Goal: Task Accomplishment & Management: Use online tool/utility

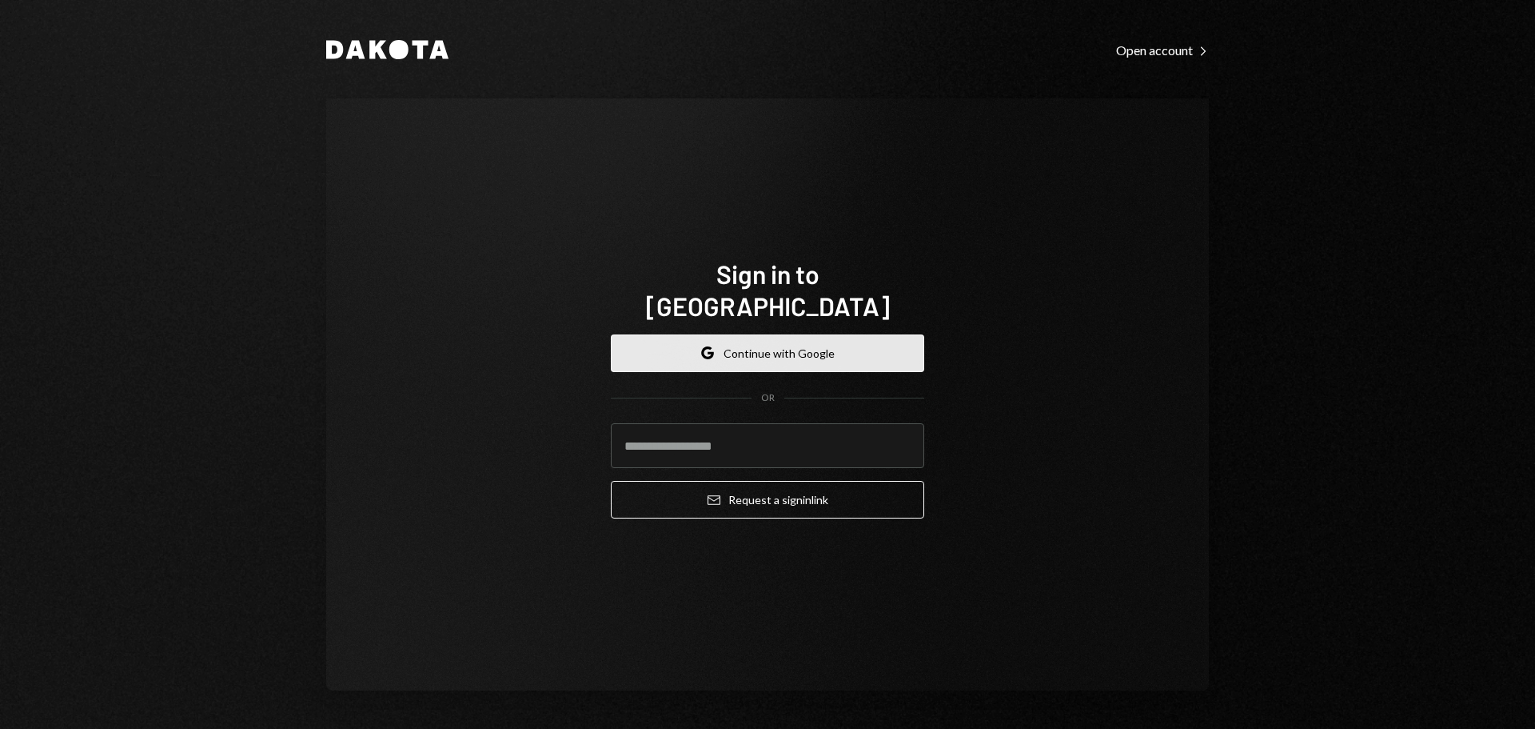
click at [808, 336] on button "Google Continue with Google" at bounding box center [767, 353] width 313 height 38
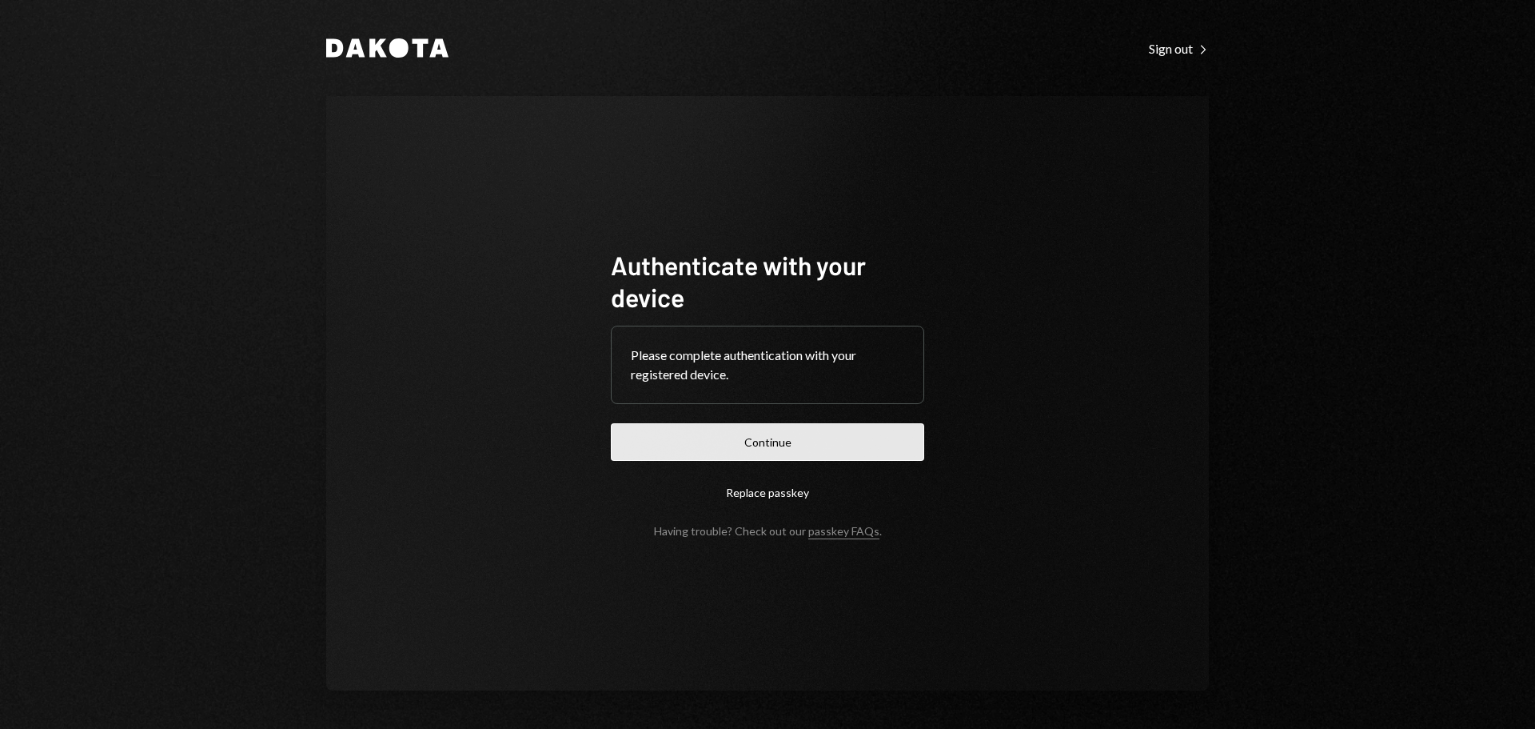
click at [824, 441] on button "Continue" at bounding box center [767, 442] width 313 height 38
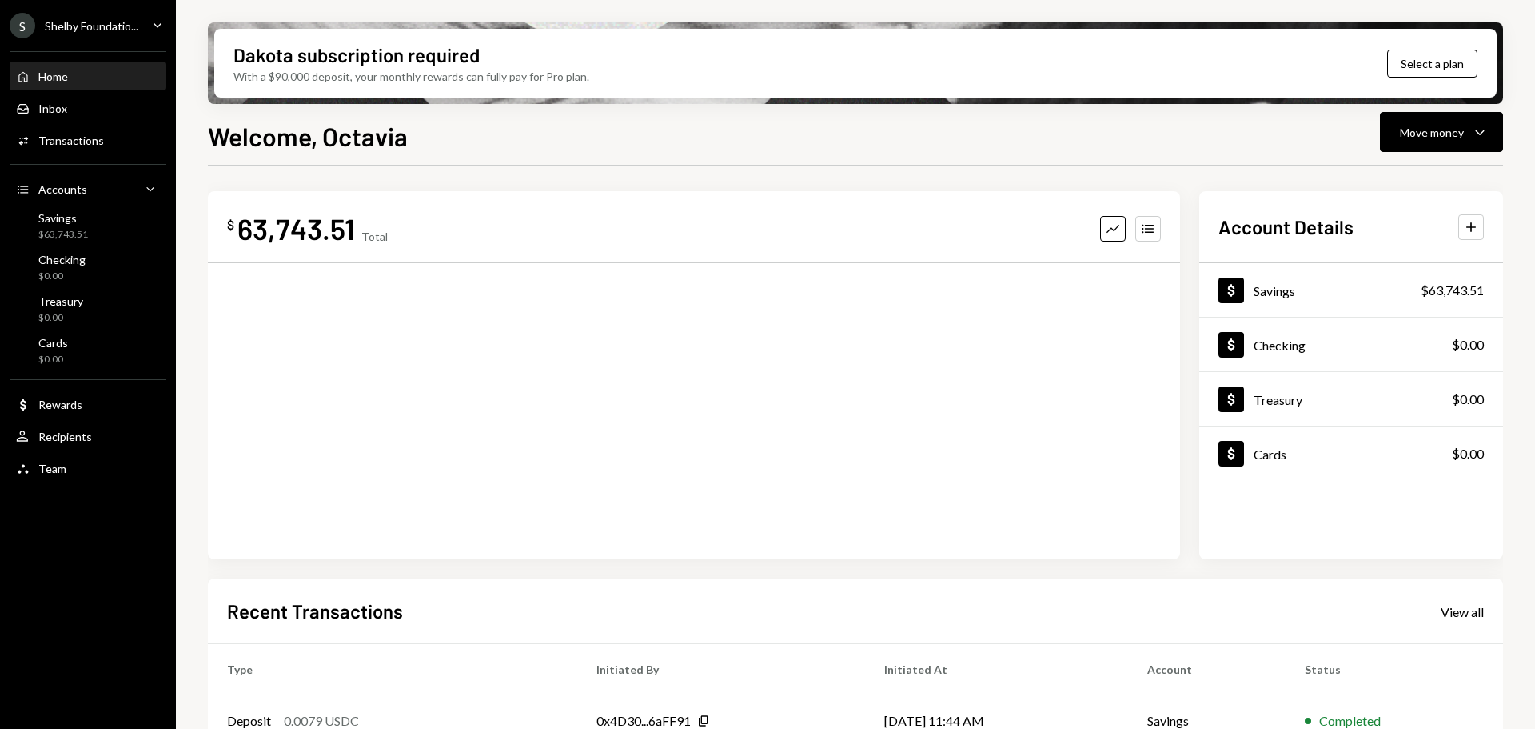
click at [88, 14] on div "S Shelby Foundatio..." at bounding box center [74, 26] width 129 height 26
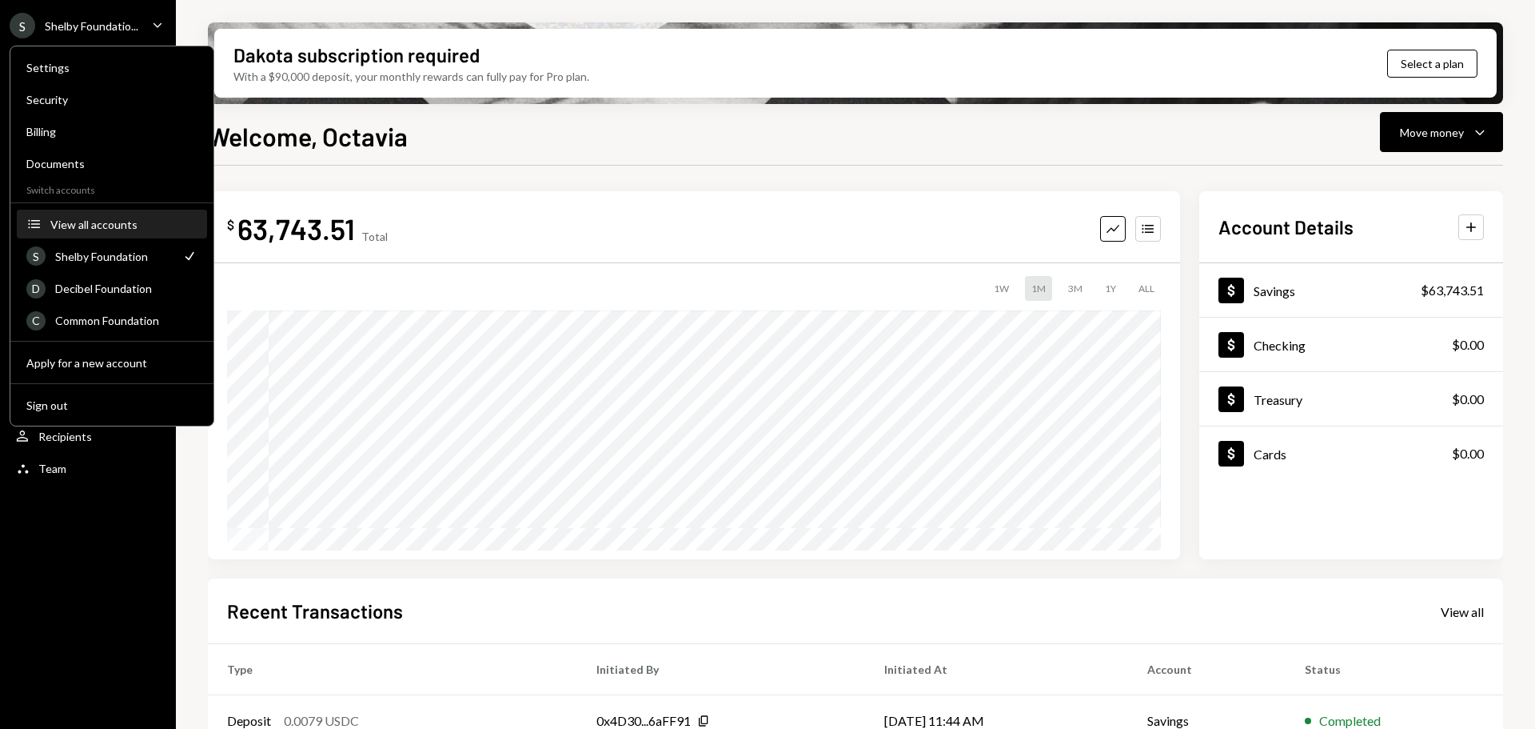
click at [100, 223] on div "View all accounts" at bounding box center [123, 225] width 147 height 14
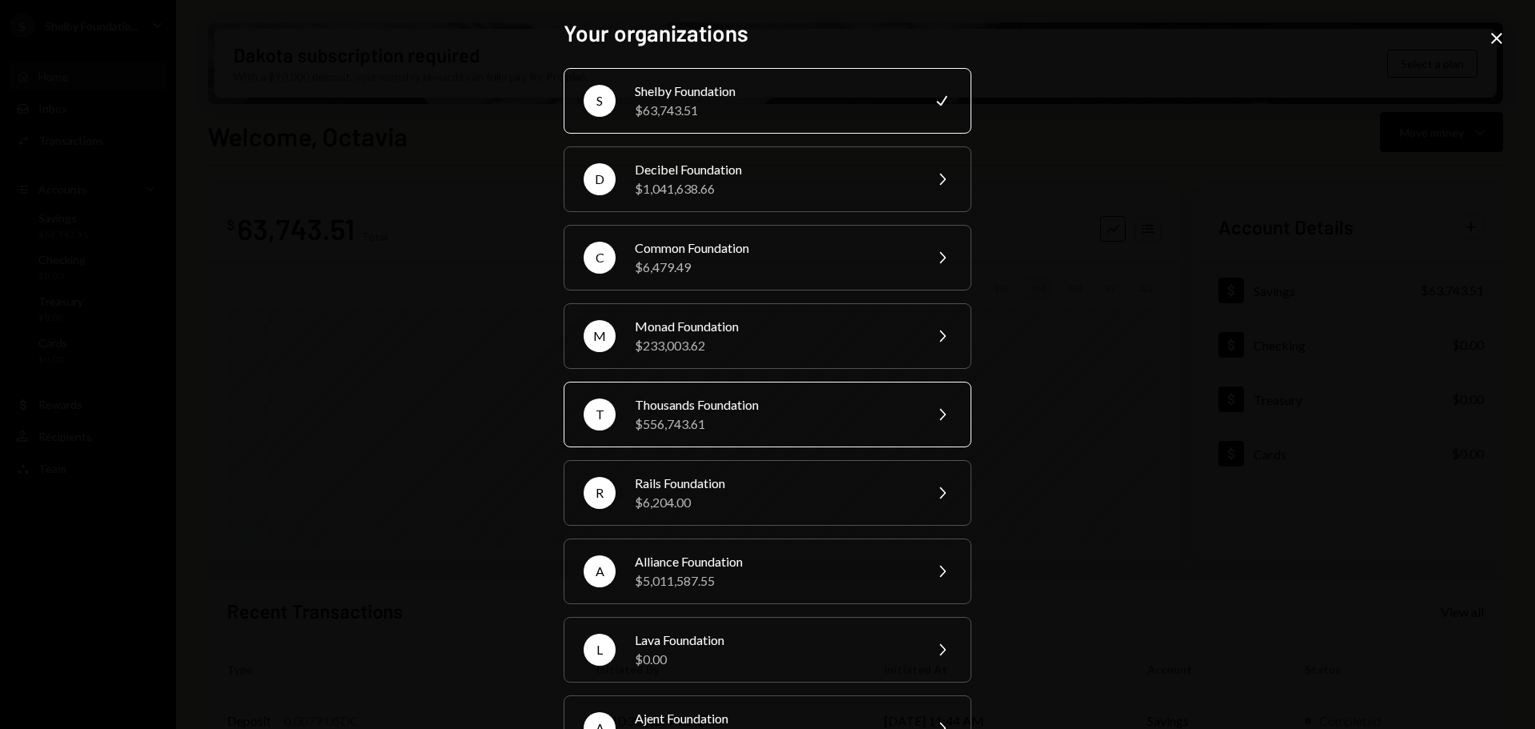
click at [773, 405] on div "Thousands Foundation" at bounding box center [774, 404] width 278 height 19
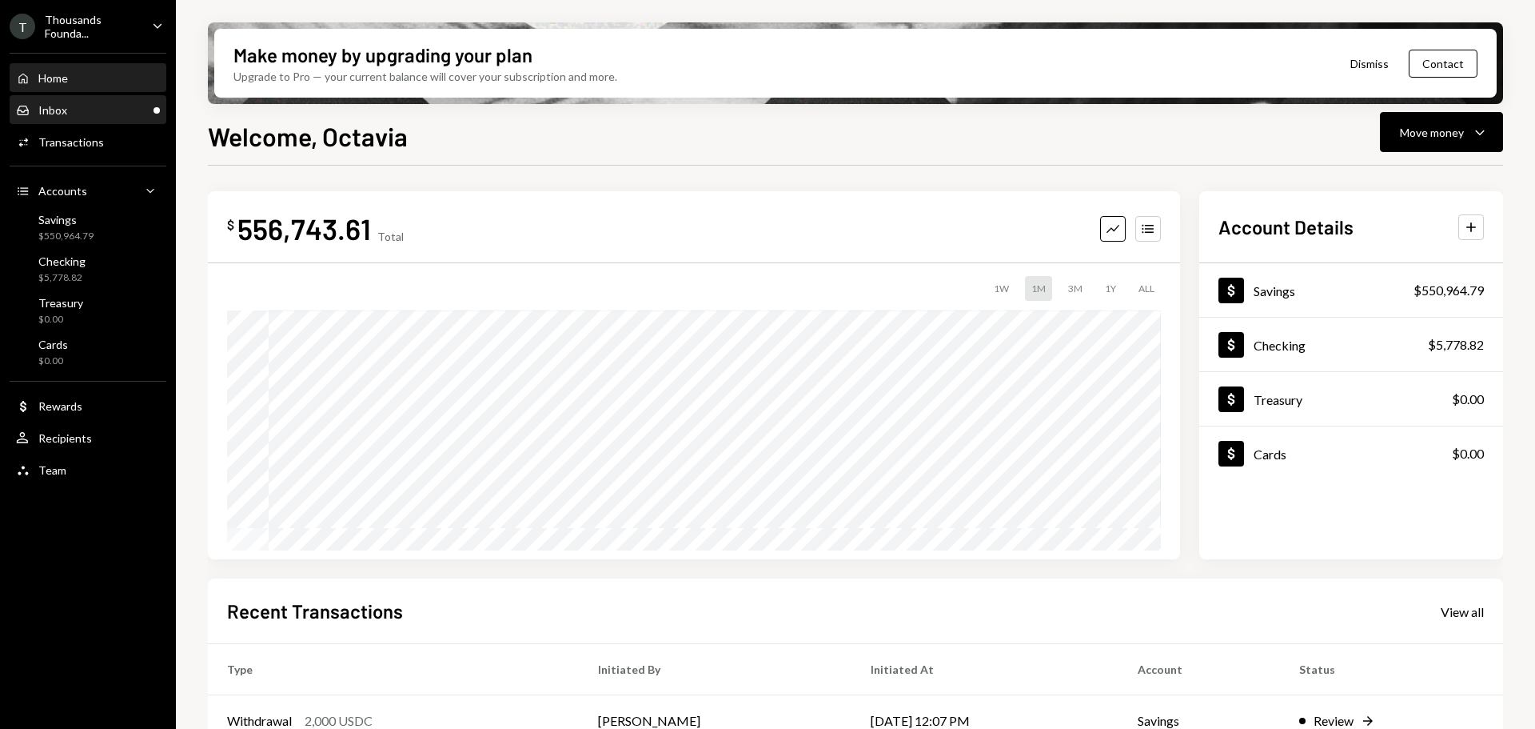
click at [75, 106] on div "Inbox Inbox" at bounding box center [88, 110] width 144 height 14
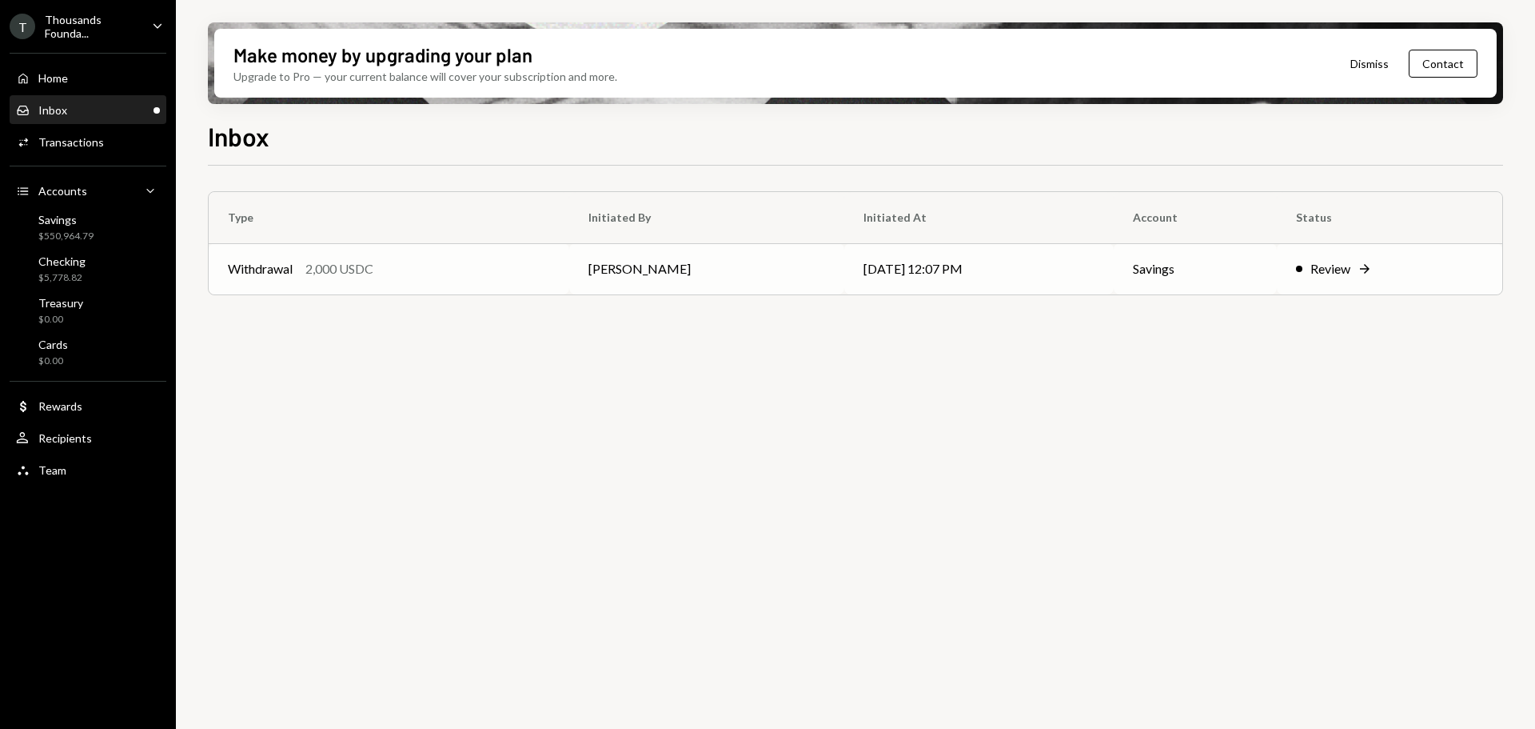
click at [349, 266] on div "2,000 USDC" at bounding box center [339, 268] width 68 height 19
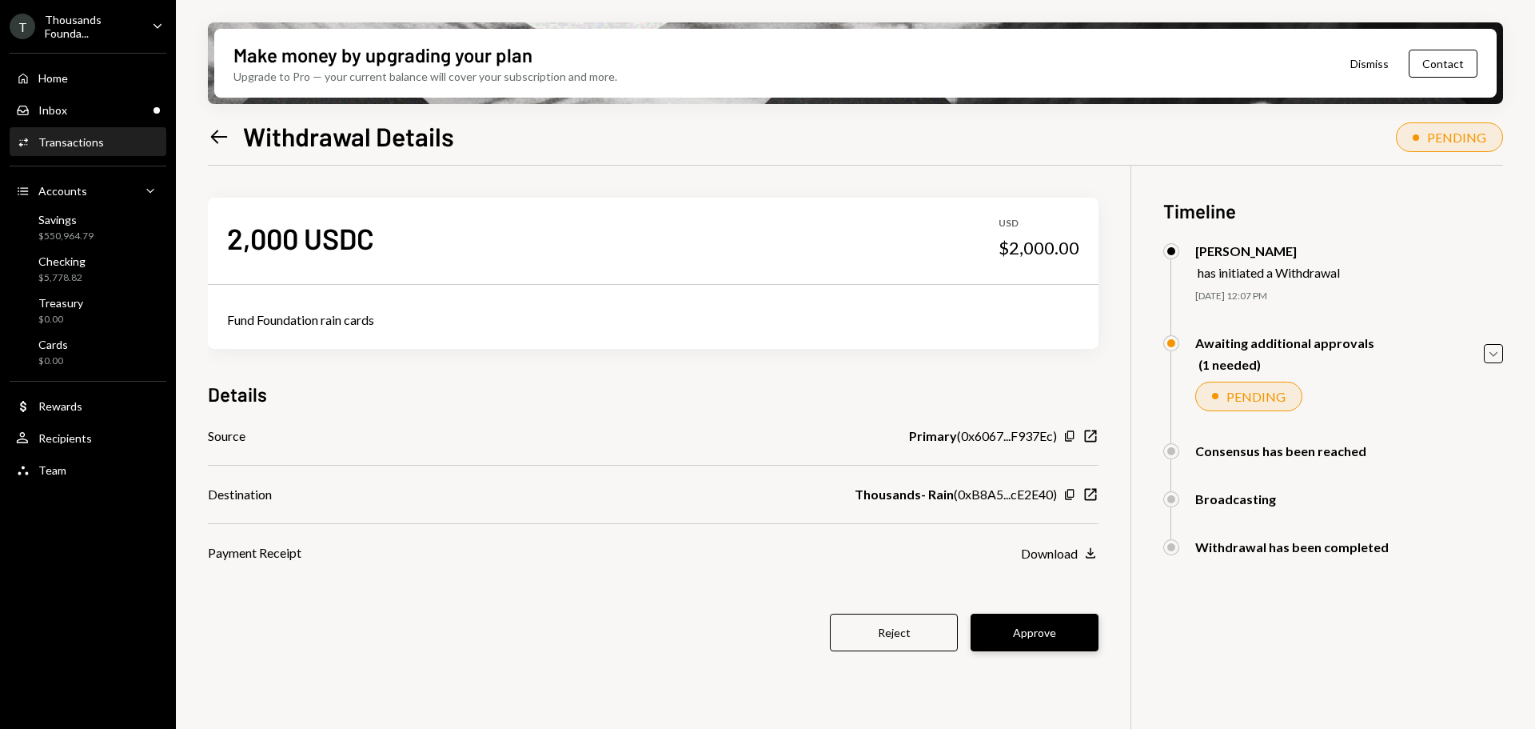
click at [1046, 636] on button "Approve" at bounding box center [1035, 632] width 128 height 38
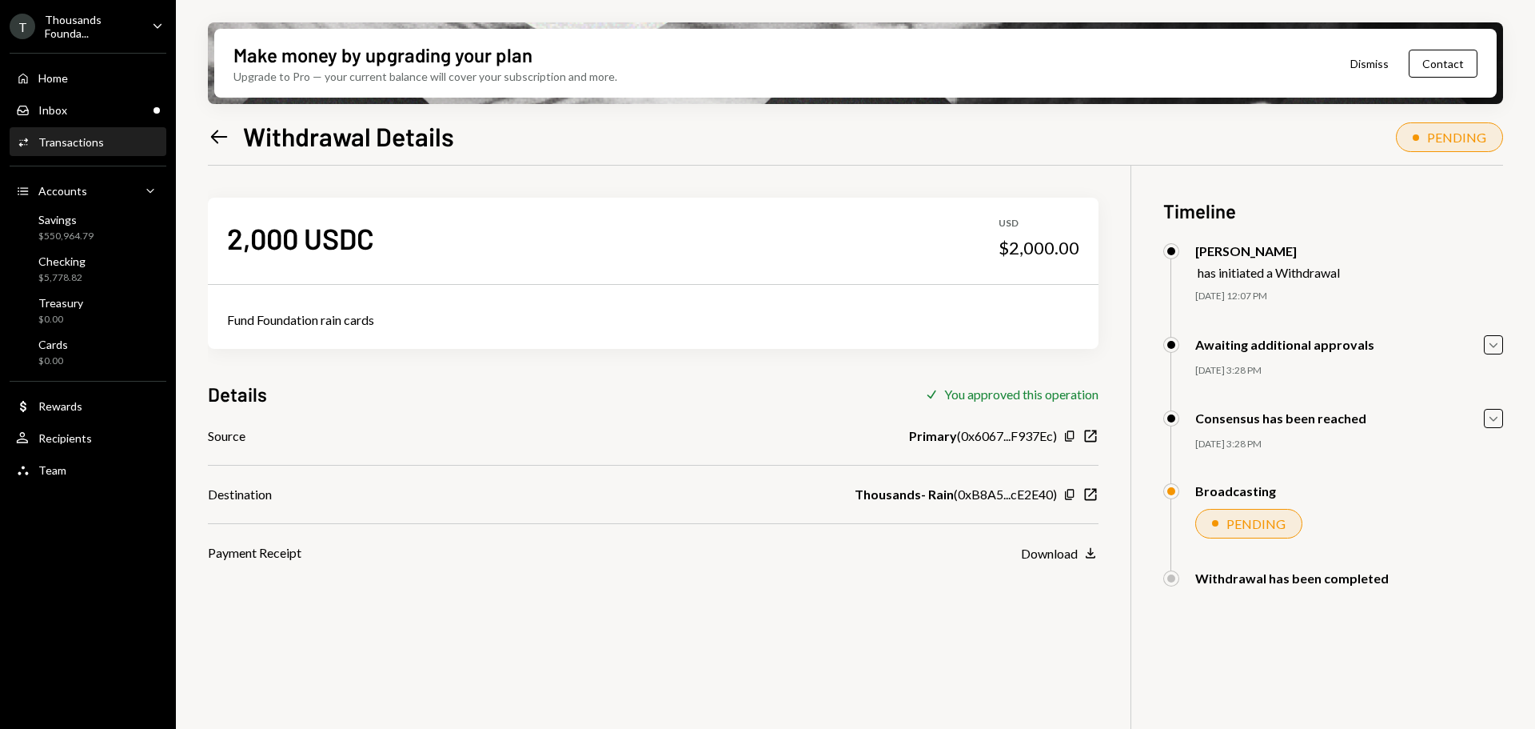
click at [66, 132] on div "Activities Transactions" at bounding box center [88, 142] width 144 height 27
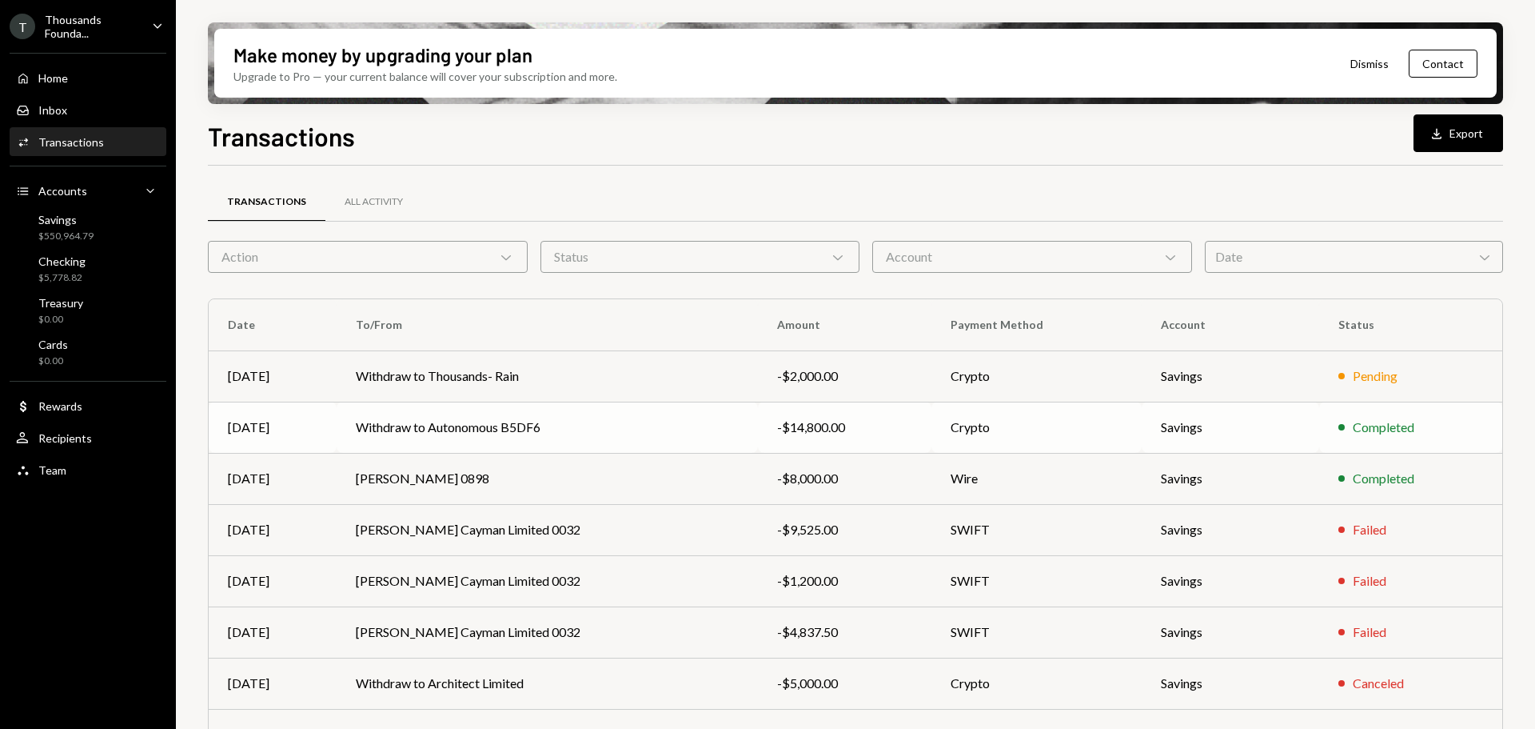
click at [481, 423] on td "Withdraw to Autonomous B5DF6" at bounding box center [547, 426] width 421 height 51
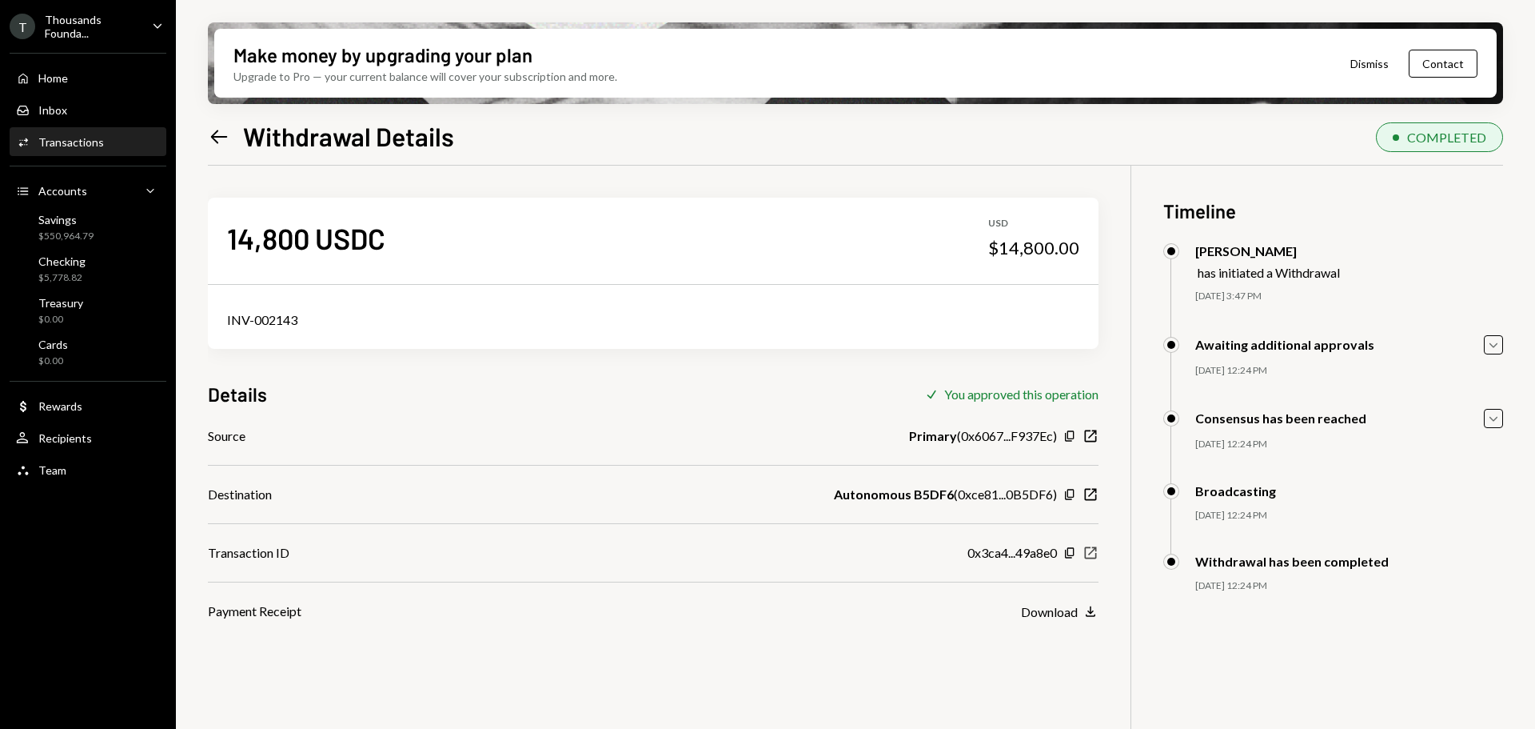
click at [1091, 553] on icon "button" at bounding box center [1091, 553] width 12 height 12
click at [83, 230] on div "$548,964.79" at bounding box center [65, 237] width 55 height 14
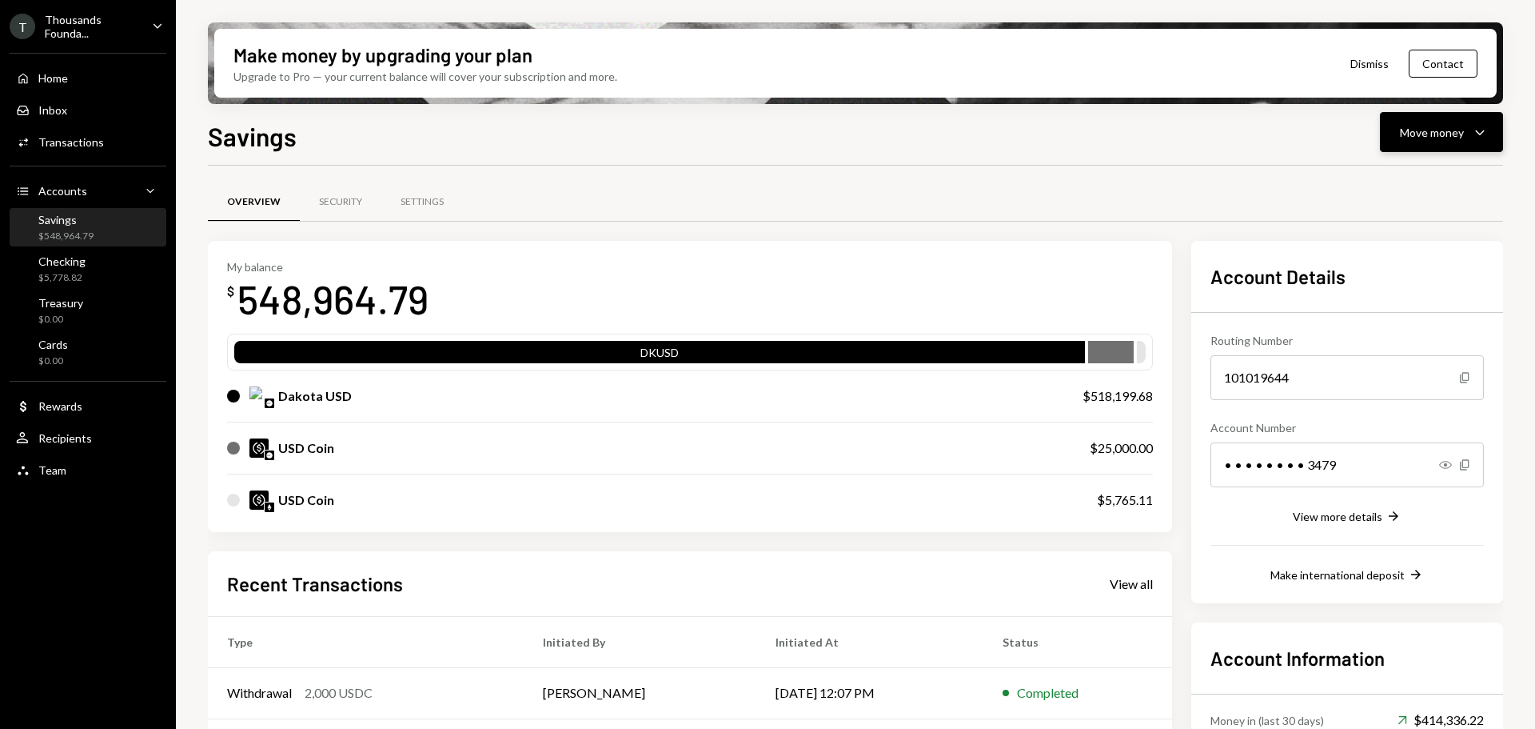
click at [1475, 125] on icon "Caret Down" at bounding box center [1480, 131] width 19 height 19
click at [1401, 190] on div "Withdraw Send" at bounding box center [1417, 180] width 160 height 36
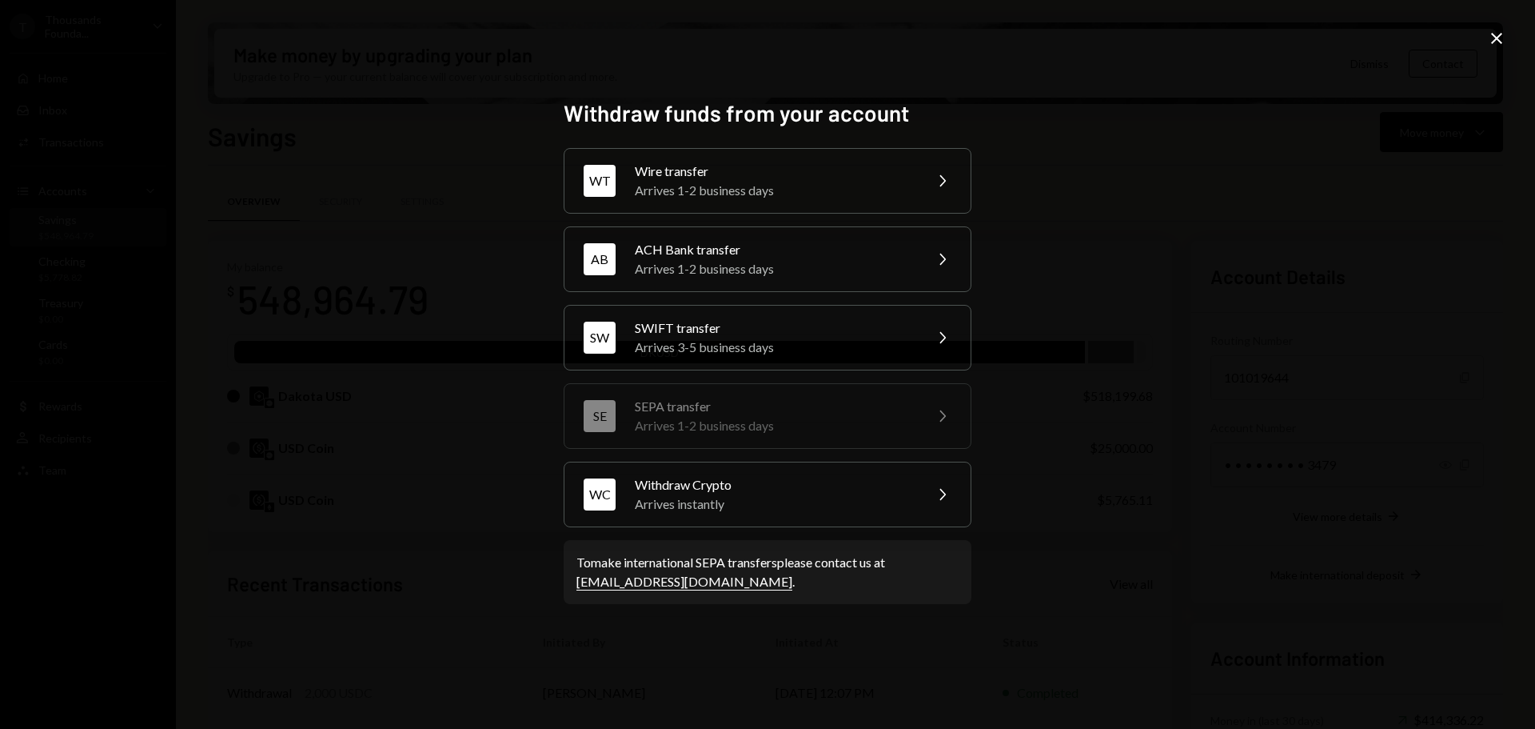
click at [725, 171] on div "Wire transfer" at bounding box center [774, 171] width 278 height 19
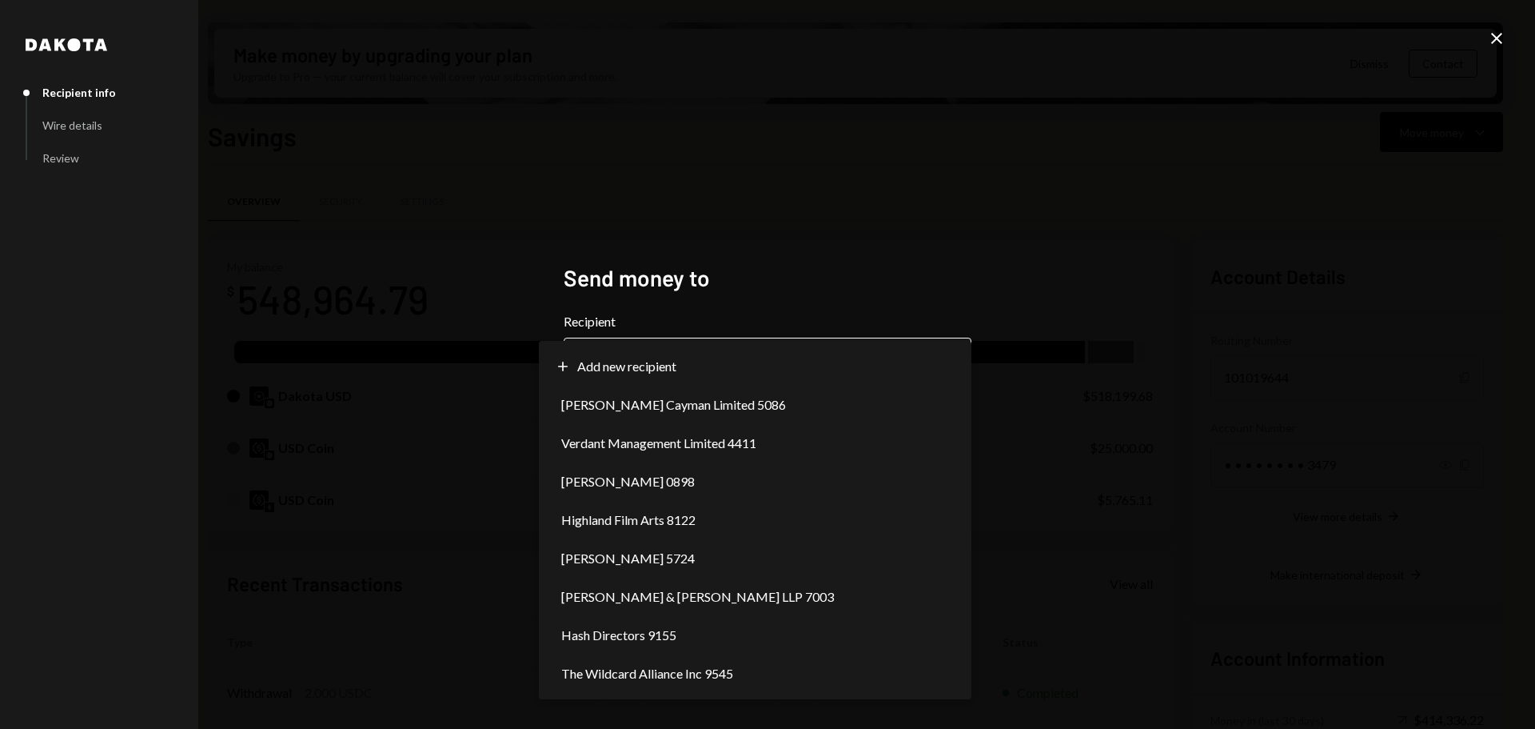
click at [728, 338] on button "Chevron Down" at bounding box center [768, 359] width 408 height 45
select select "**********"
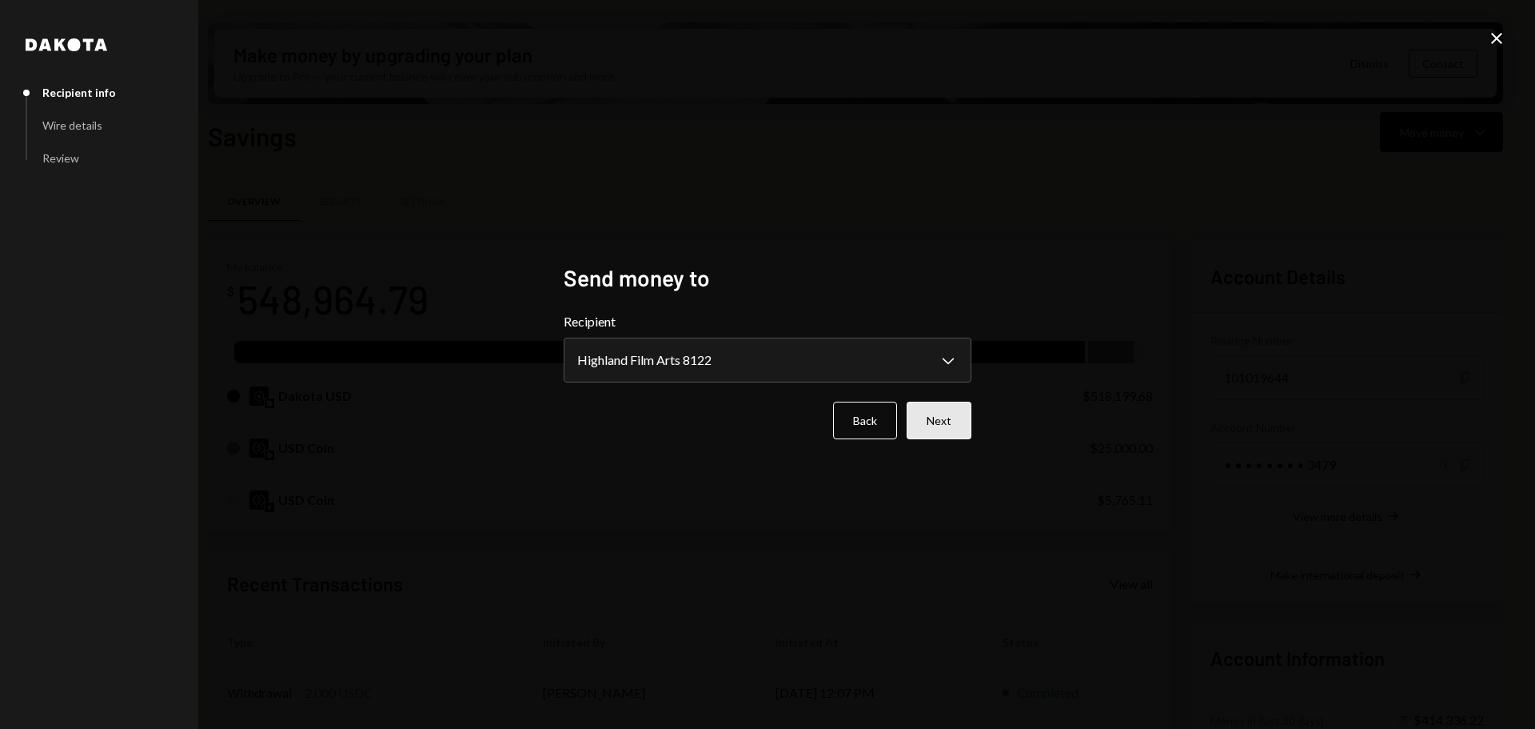
click at [952, 418] on button "Next" at bounding box center [939, 420] width 65 height 38
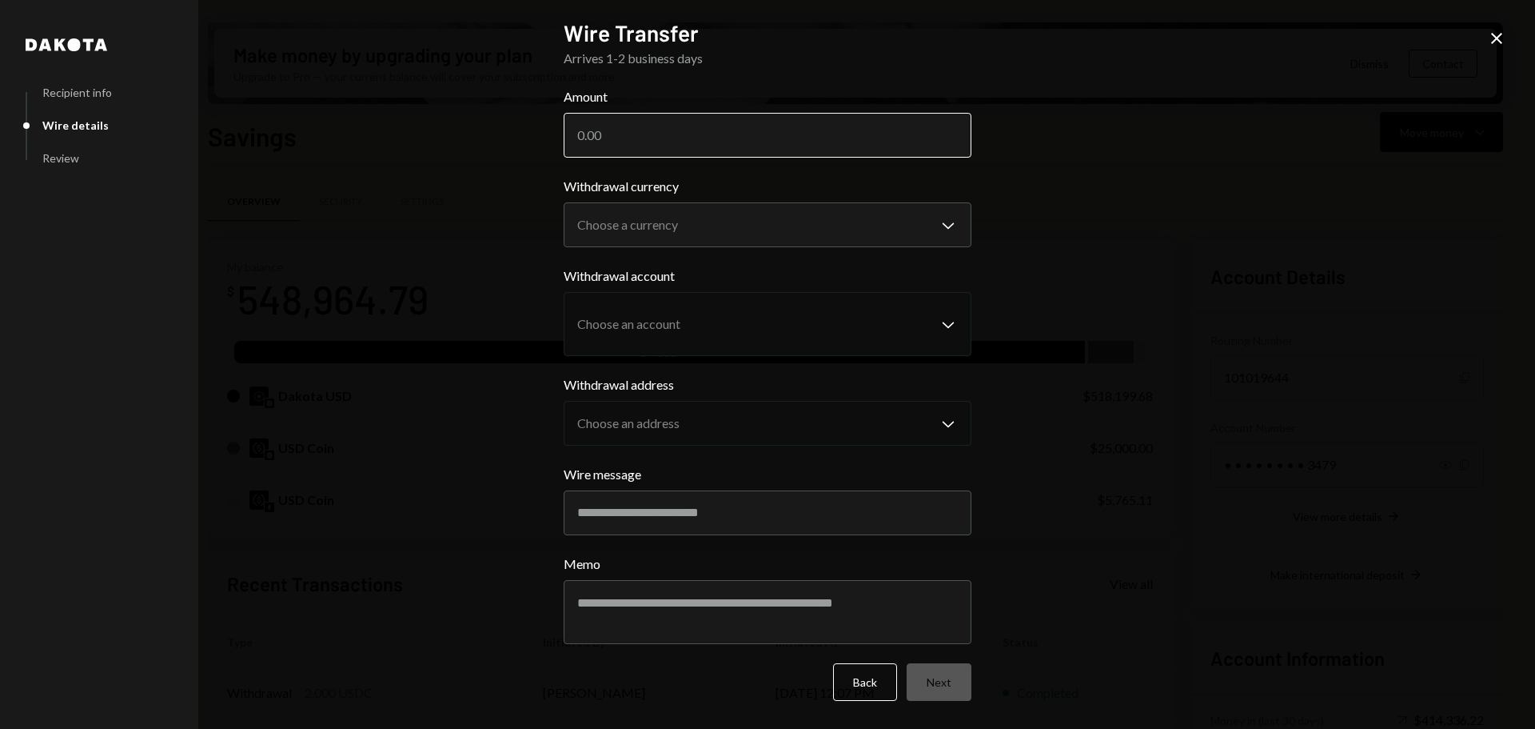
click at [649, 118] on input "Amount" at bounding box center [768, 135] width 408 height 45
paste input "1352.50"
type input "1352.50"
click at [932, 238] on body "T Thousands Founda... Caret Down Home Home Inbox Inbox Activities Transactions …" at bounding box center [767, 364] width 1535 height 729
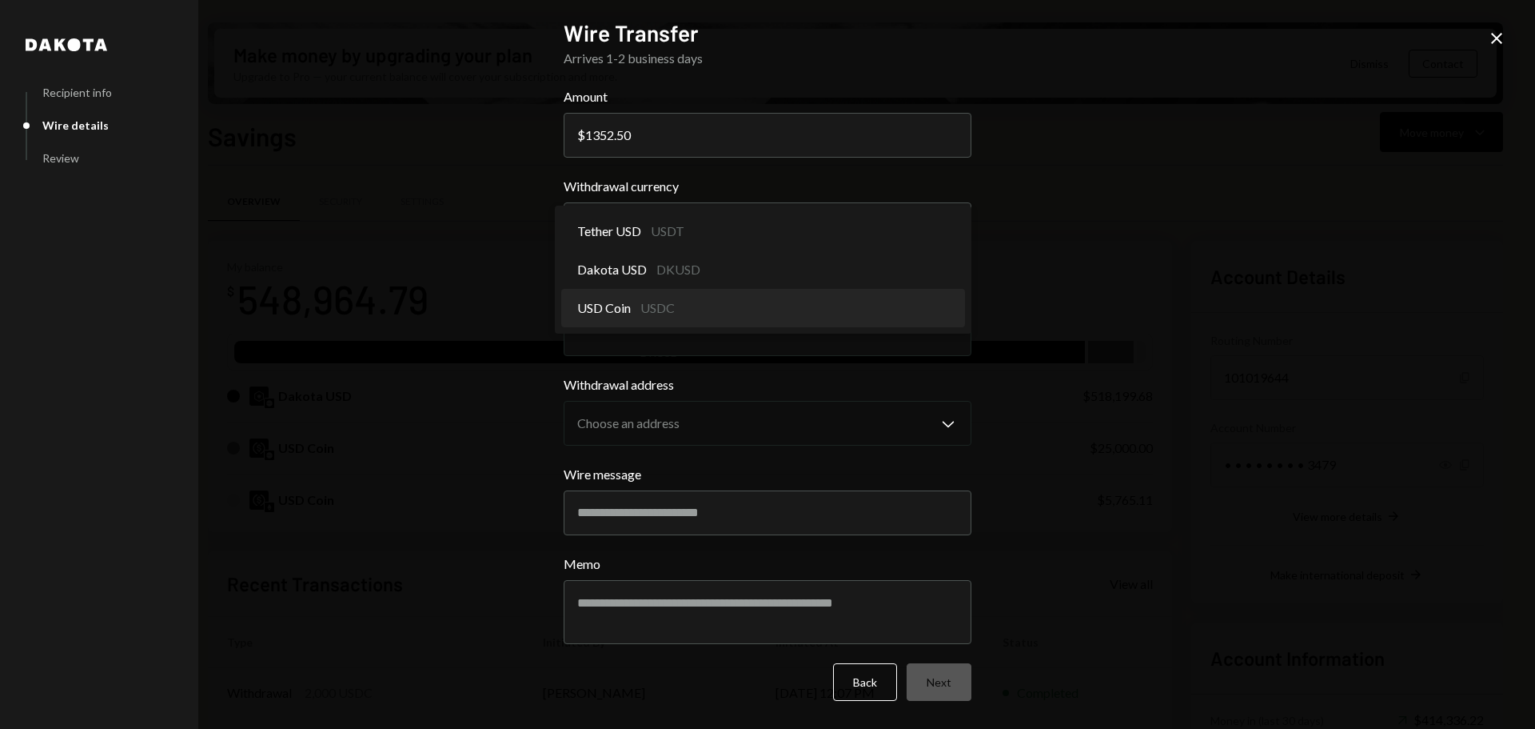
select select "****"
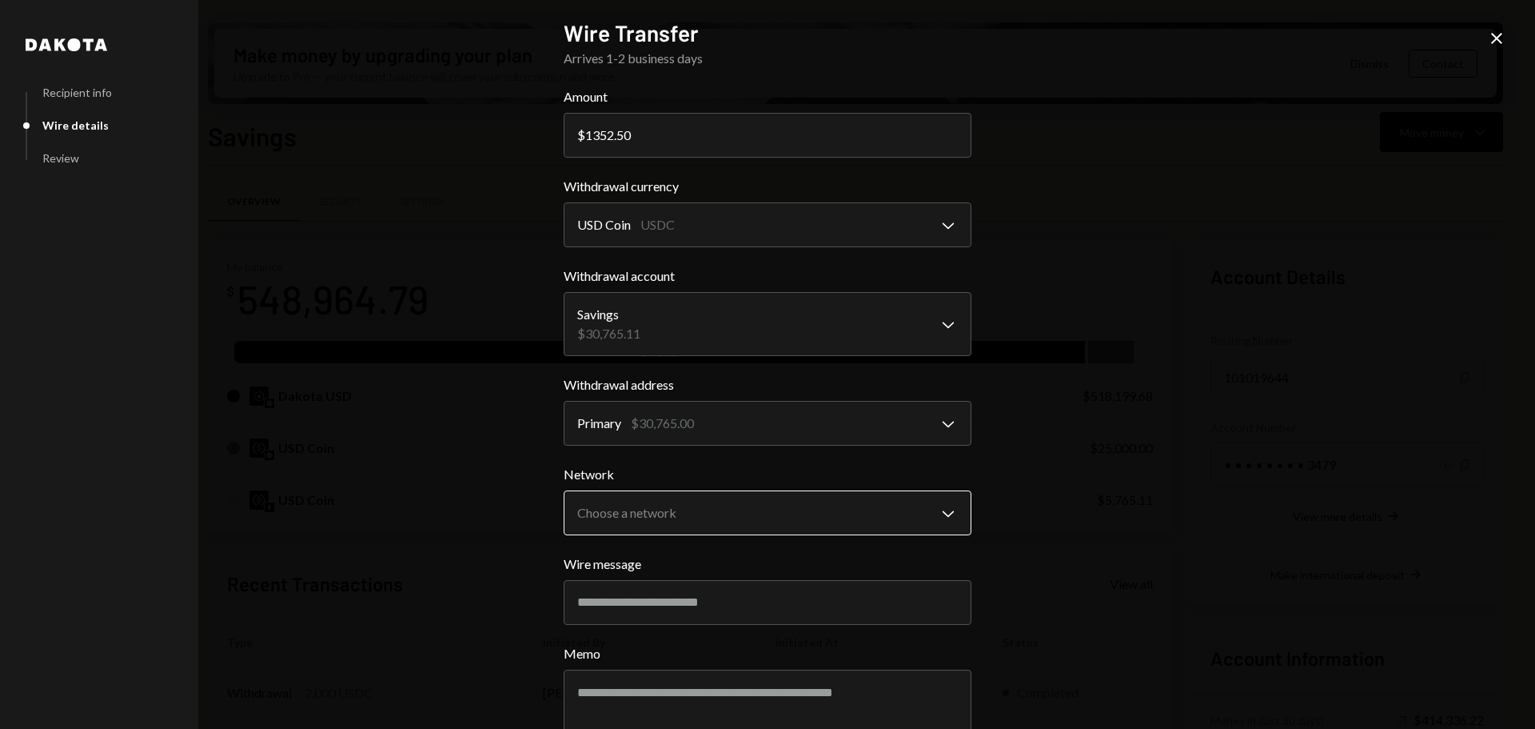
scroll to position [87, 0]
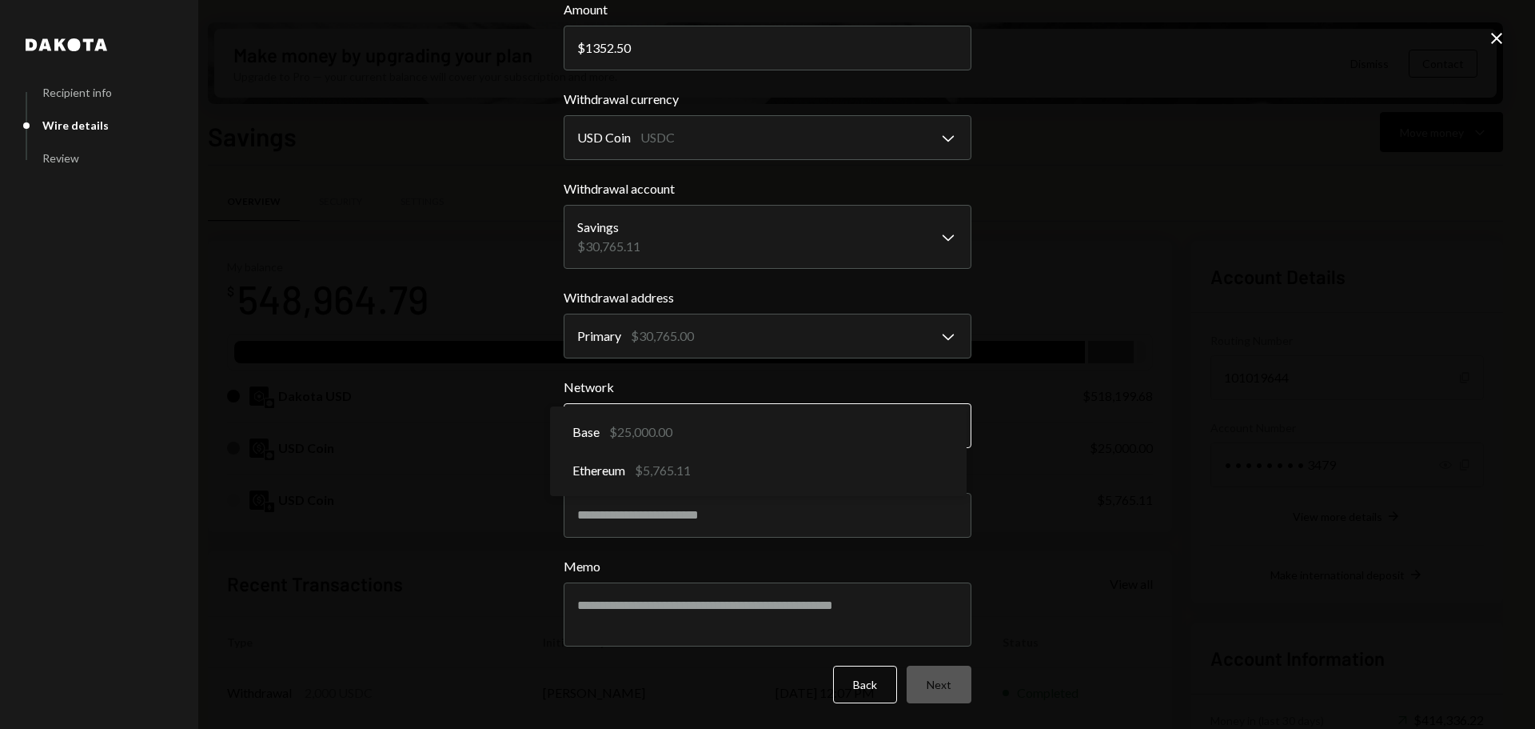
click at [918, 420] on body "T Thousands Founda... Caret Down Home Home Inbox Inbox Activities Transactions …" at bounding box center [767, 364] width 1535 height 729
select select "**********"
click at [727, 521] on input "Wire message" at bounding box center [768, 515] width 408 height 45
click at [648, 510] on input "Wire message" at bounding box center [768, 515] width 408 height 45
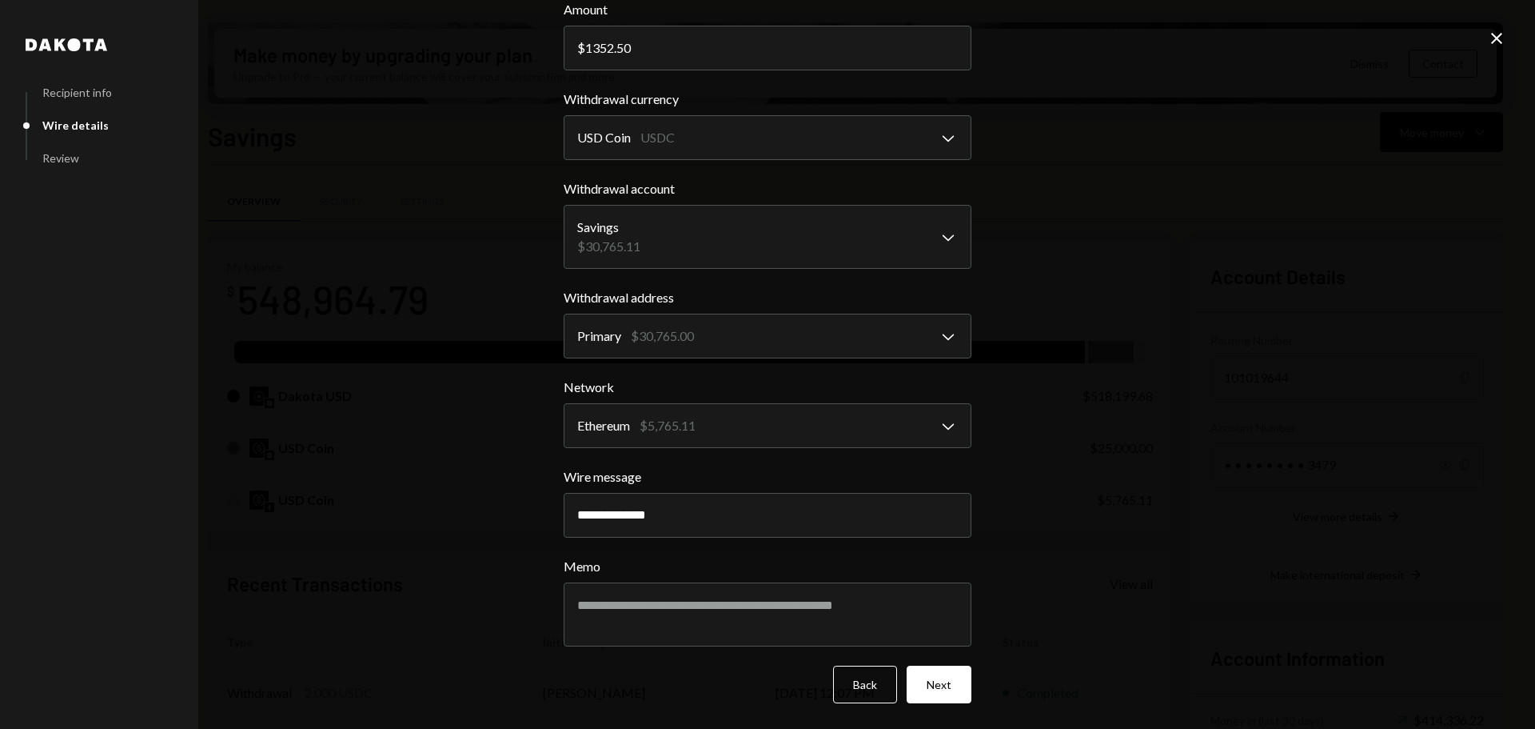
type input "**********"
drag, startPoint x: 688, startPoint y: 516, endPoint x: 558, endPoint y: 516, distance: 129.6
click at [558, 516] on div "**********" at bounding box center [768, 277] width 446 height 729
click at [738, 609] on textarea "Memo" at bounding box center [768, 614] width 408 height 64
paste textarea "**********"
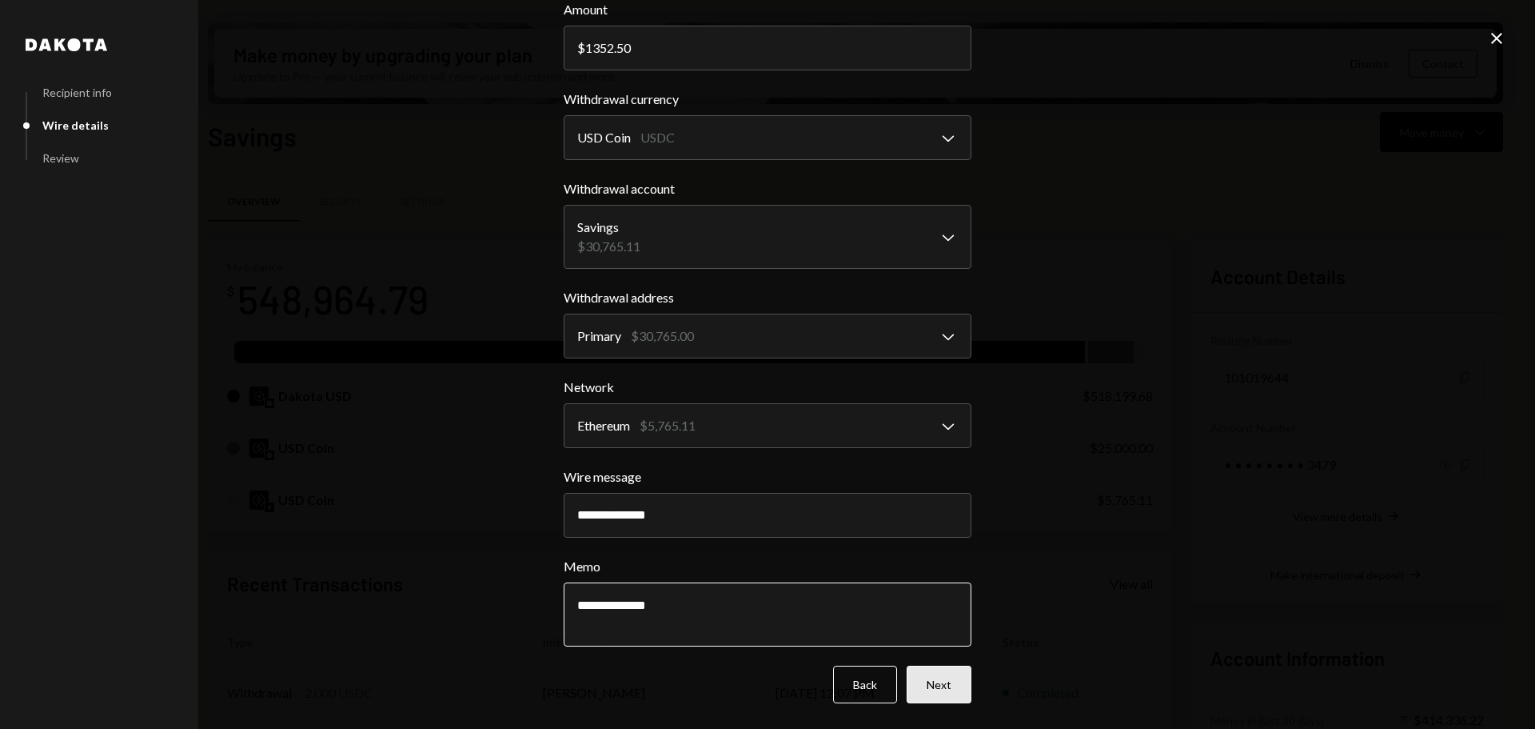
type textarea "**********"
click at [924, 678] on button "Next" at bounding box center [939, 684] width 65 height 38
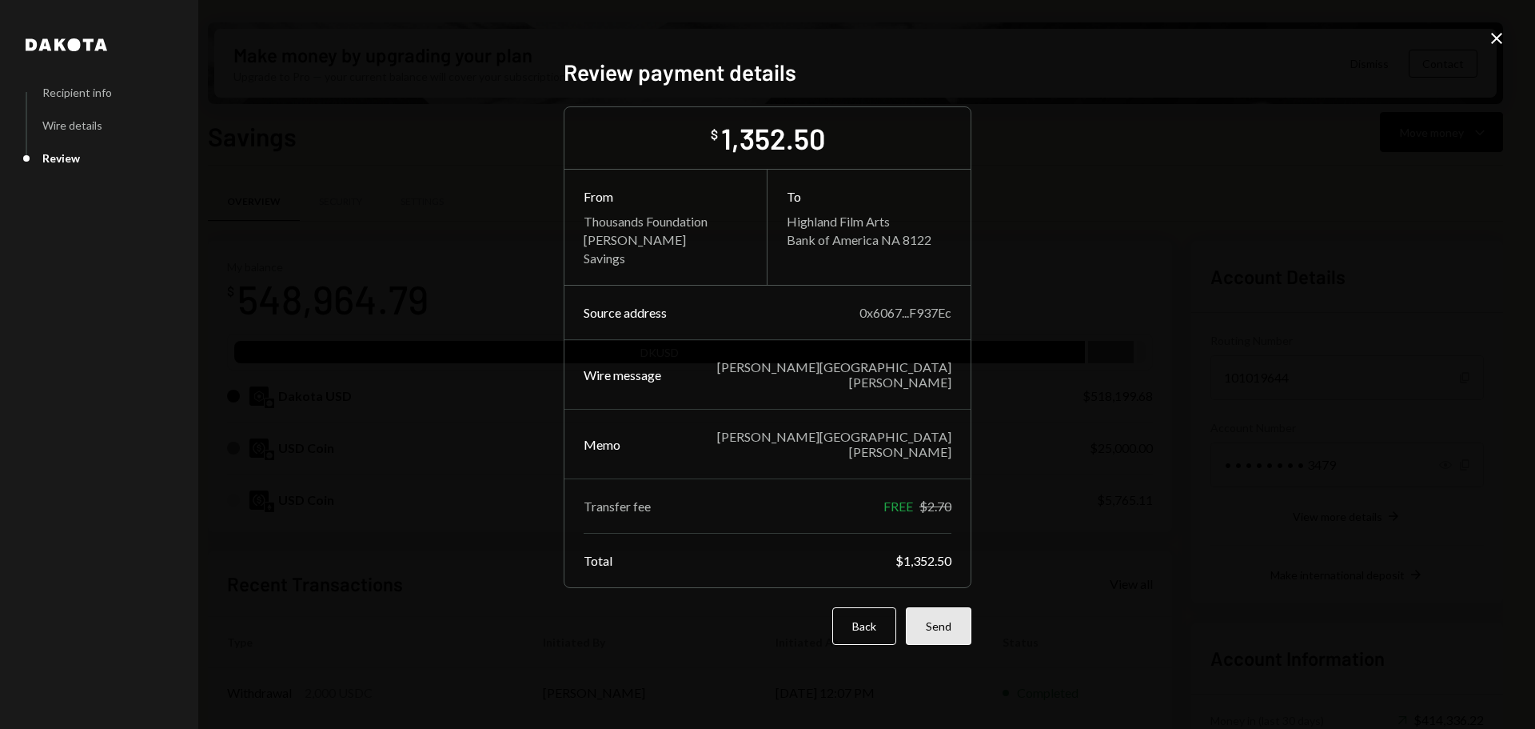
click at [946, 609] on button "Send" at bounding box center [939, 626] width 66 height 38
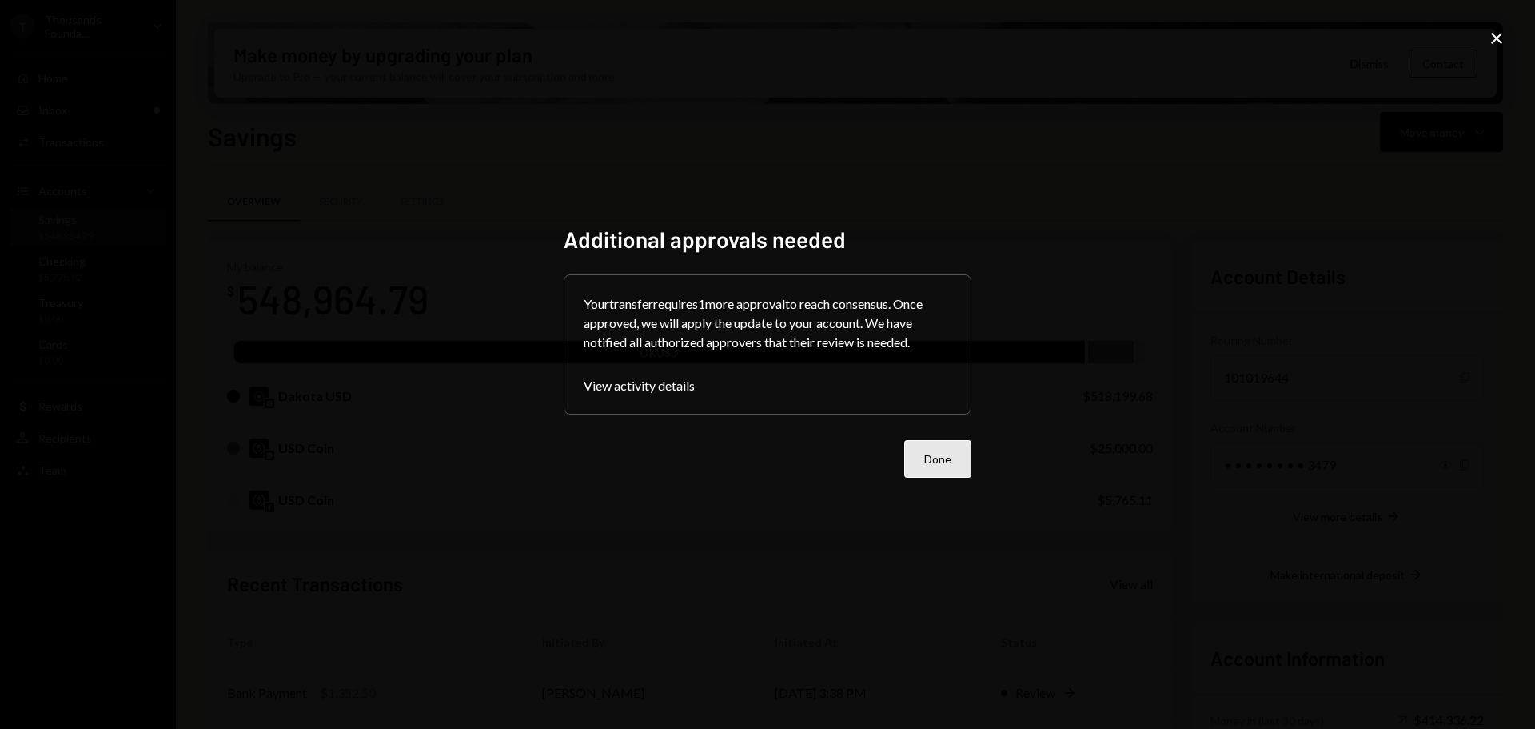
click at [932, 460] on button "Done" at bounding box center [937, 459] width 67 height 38
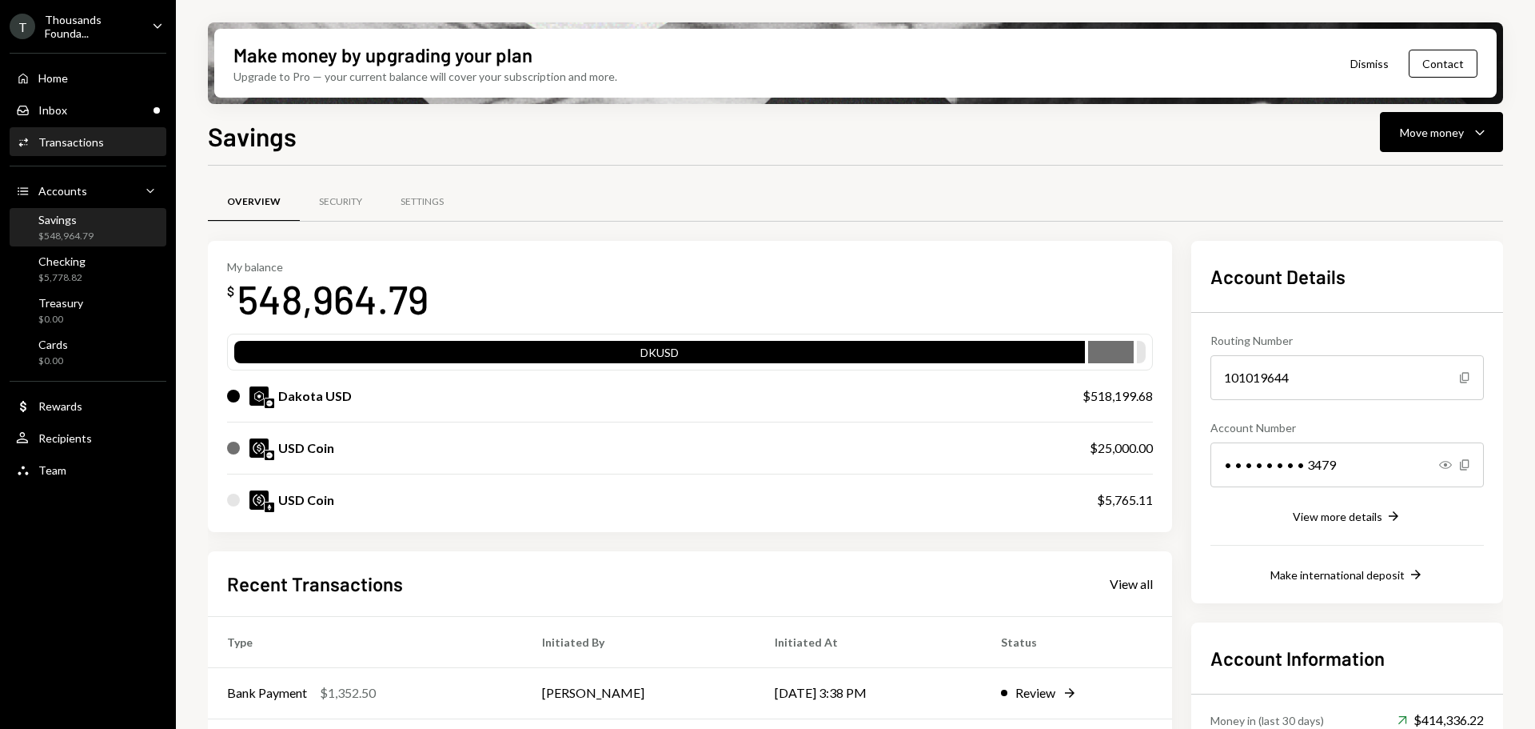
click at [76, 142] on div "Transactions" at bounding box center [71, 142] width 66 height 14
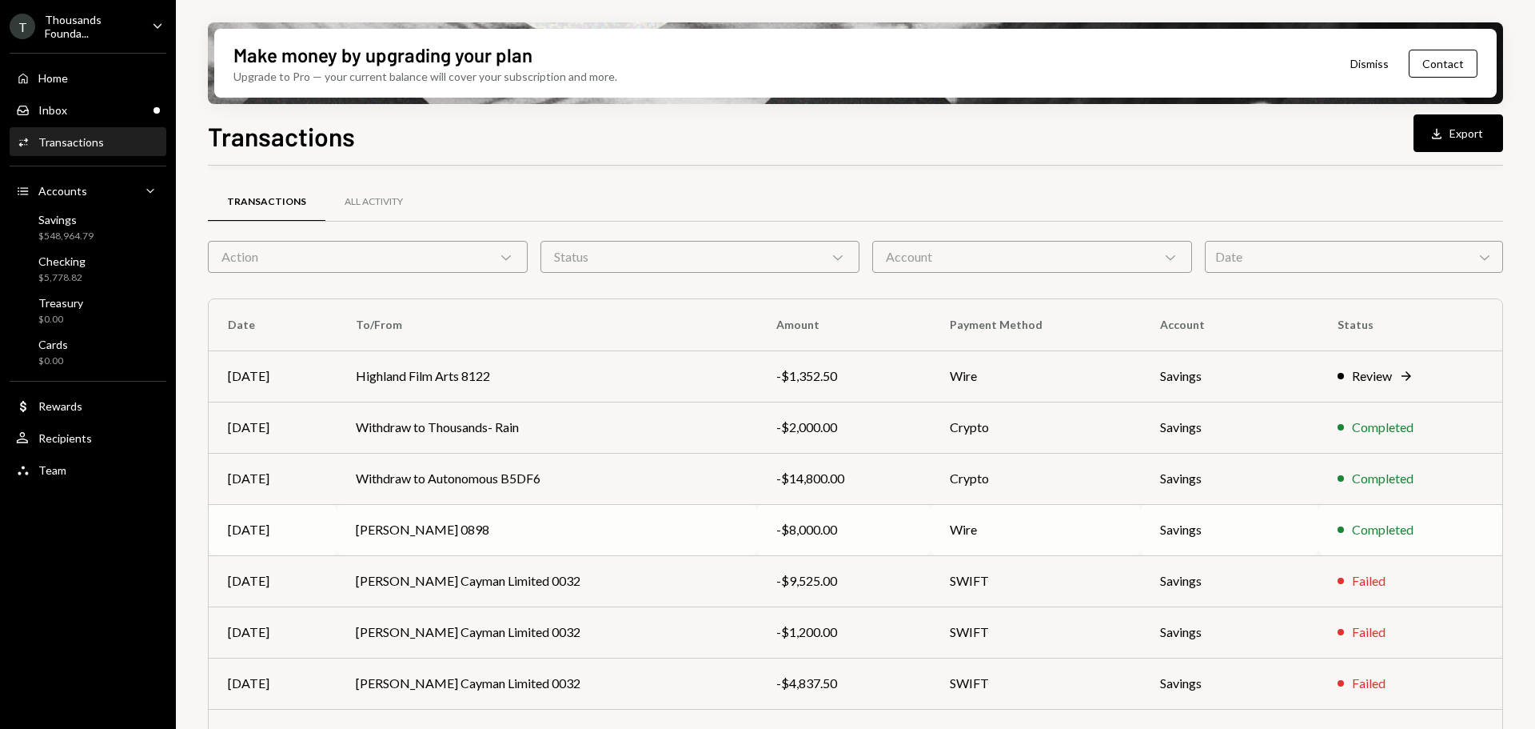
scroll to position [160, 0]
